Goal: Task Accomplishment & Management: Complete application form

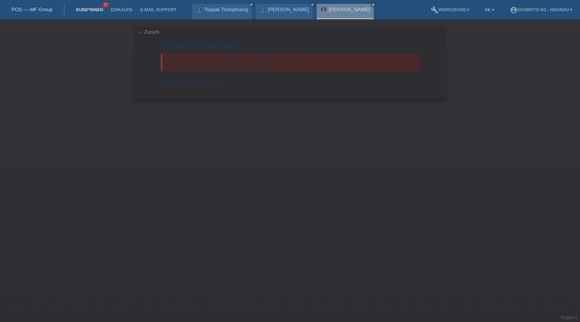
click at [91, 10] on link "Kund*innen" at bounding box center [89, 9] width 35 height 5
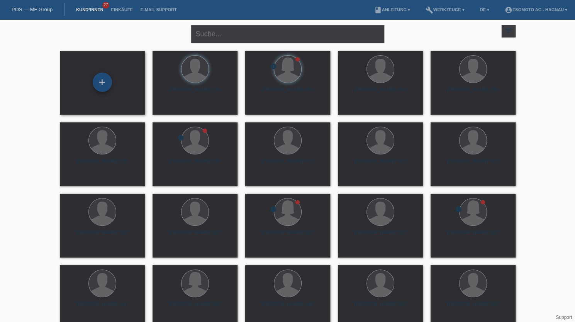
click at [103, 86] on div "+" at bounding box center [102, 82] width 19 height 13
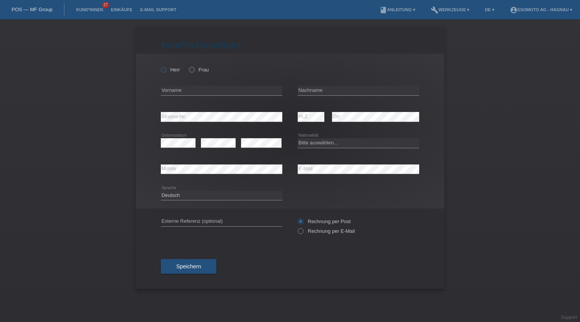
click at [171, 70] on label "Herr" at bounding box center [170, 70] width 19 height 6
click at [166, 70] on input "Herr" at bounding box center [163, 69] width 5 height 5
radio input "true"
click at [181, 92] on input "text" at bounding box center [222, 91] width 122 height 10
type input "Hima"
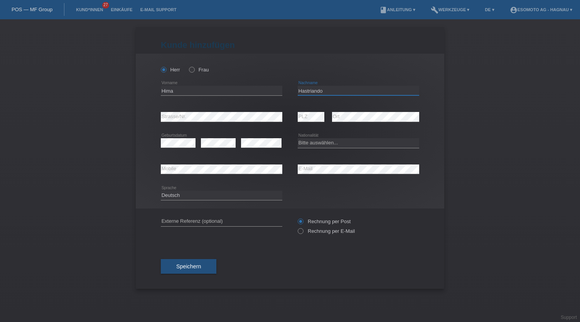
type input "Hastriando"
click at [316, 138] on select "Bitte auswählen... Schweiz Deutschland Liechtenstein Österreich ------------ Af…" at bounding box center [359, 142] width 122 height 9
select select "ID"
click at [298, 138] on select "Bitte auswählen... Schweiz Deutschland Liechtenstein Österreich ------------ Af…" at bounding box center [359, 142] width 122 height 9
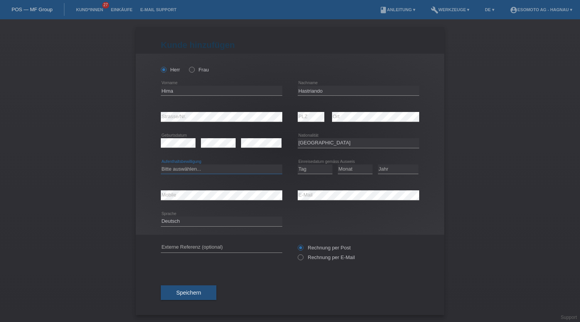
click at [202, 167] on select "Bitte auswählen... C B B - Flüchtlingsstatus Andere" at bounding box center [222, 168] width 122 height 9
select select "B"
click at [161, 164] on select "Bitte auswählen... C B B - Flüchtlingsstatus Andere" at bounding box center [222, 168] width 122 height 9
click at [304, 171] on select "Tag 01 02 03 04 05 06 07 08 09 10 11" at bounding box center [315, 168] width 35 height 9
select select "28"
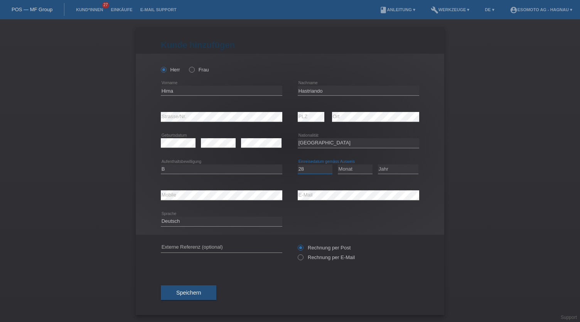
click at [298, 164] on select "Tag 01 02 03 04 05 06 07 08 09 10 11" at bounding box center [315, 168] width 35 height 9
click at [351, 168] on select "Monat 01 02 03 04 05 06 07 08 09 10 11" at bounding box center [355, 168] width 35 height 9
select select "04"
click at [338, 164] on select "Monat 01 02 03 04 05 06 07 08 09 10 11" at bounding box center [355, 168] width 35 height 9
click at [388, 169] on select "Jahr 2025 2024 2023 2022 2021 2020 2019 2018 2017 2016 2015 2014 2013 2012 2011…" at bounding box center [398, 168] width 41 height 9
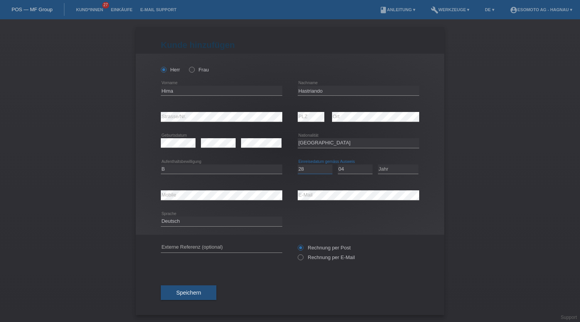
drag, startPoint x: 309, startPoint y: 168, endPoint x: 294, endPoint y: 170, distance: 14.5
click at [298, 169] on select "Tag 01 02 03 04 05 06 07 08 09 10 11" at bounding box center [315, 168] width 35 height 9
select select "01"
click at [298, 164] on select "Tag 01 02 03 04 05 06 07 08 09 10 11" at bounding box center [315, 168] width 35 height 9
click at [386, 166] on select "Jahr 2025 2024 2023 2022 2021 2020 2019 2018 2017 2016 2015 2014 2013 2012 2011…" at bounding box center [398, 168] width 41 height 9
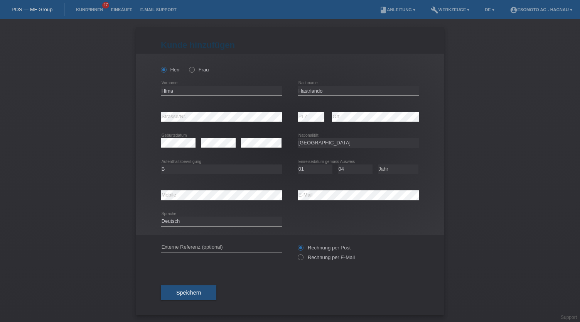
select select "2023"
click at [378, 164] on select "Jahr 2025 2024 2023 2022 2021 2020 2019 2018 2017 2016 2015 2014 2013 2012 2011…" at bounding box center [398, 168] width 41 height 9
click at [349, 224] on div "Deutsch Français Italiano English error Sprache" at bounding box center [290, 221] width 259 height 26
click at [203, 292] on button "Speichern" at bounding box center [189, 292] width 56 height 15
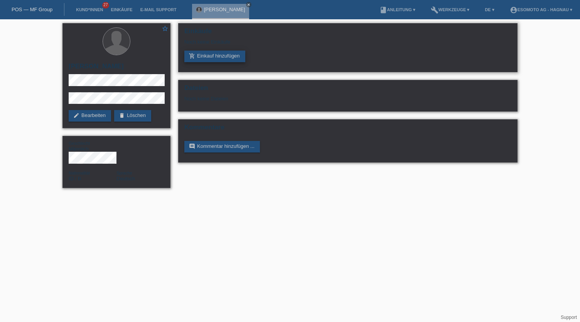
click at [239, 58] on link "add_shopping_cart Einkauf hinzufügen" at bounding box center [214, 57] width 61 height 12
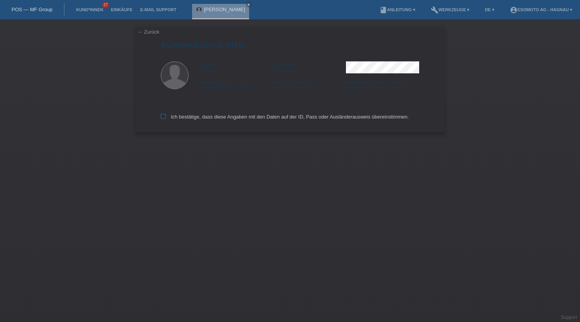
click at [188, 117] on label "Ich bestätige, dass diese Angaben mit den Daten auf der ID, Pass oder Ausländer…" at bounding box center [285, 117] width 248 height 6
click at [166, 117] on input "Ich bestätige, dass diese Angaben mit den Daten auf der ID, Pass oder Ausländer…" at bounding box center [163, 116] width 5 height 5
checkbox input "true"
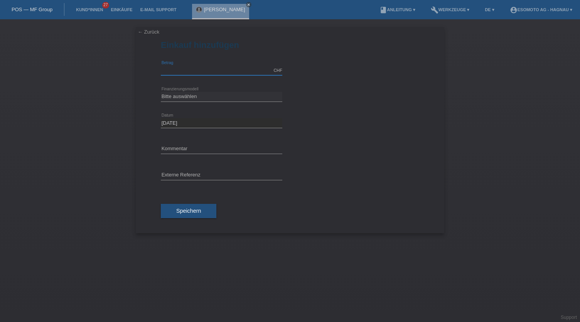
click at [190, 72] on input "text" at bounding box center [222, 71] width 122 height 10
type input "3000.00"
drag, startPoint x: 192, startPoint y: 96, endPoint x: 196, endPoint y: 99, distance: 4.7
click at [192, 96] on select "Bitte auswählen Fixe Raten Kauf auf Rechnung mit Teilzahlungsoption" at bounding box center [222, 96] width 122 height 9
select select "69"
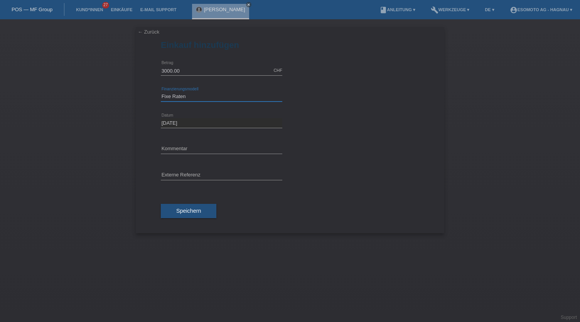
click at [161, 92] on select "Bitte auswählen Fixe Raten Kauf auf Rechnung mit Teilzahlungsoption" at bounding box center [222, 96] width 122 height 9
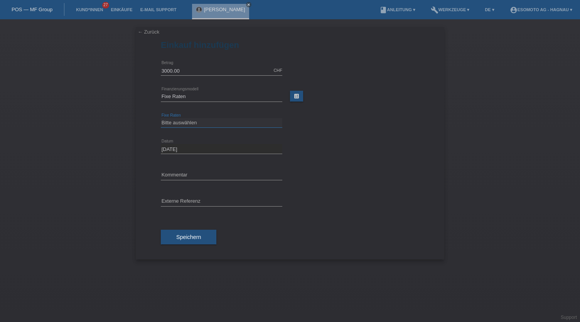
click at [204, 124] on select "Bitte auswählen 12 Raten 24 Raten 36 Raten 48 Raten" at bounding box center [222, 122] width 122 height 9
select select "139"
click at [161, 118] on select "Bitte auswählen 12 Raten 24 Raten 36 Raten 48 Raten" at bounding box center [222, 122] width 122 height 9
drag, startPoint x: 198, startPoint y: 234, endPoint x: 216, endPoint y: 226, distance: 19.3
click at [198, 234] on span "Speichern" at bounding box center [188, 237] width 25 height 6
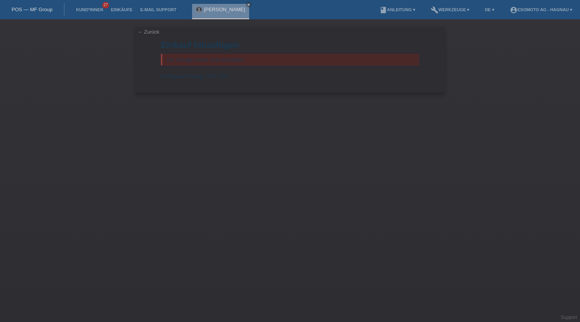
click at [281, 82] on form "Einkauf hinzufügen Die Anfrage wurde nicht akzeptiert. Verfügbarer Betrag: CHF …" at bounding box center [290, 66] width 259 height 52
click at [86, 10] on link "Kund*innen" at bounding box center [89, 9] width 35 height 5
